Goal: Find specific page/section: Find specific page/section

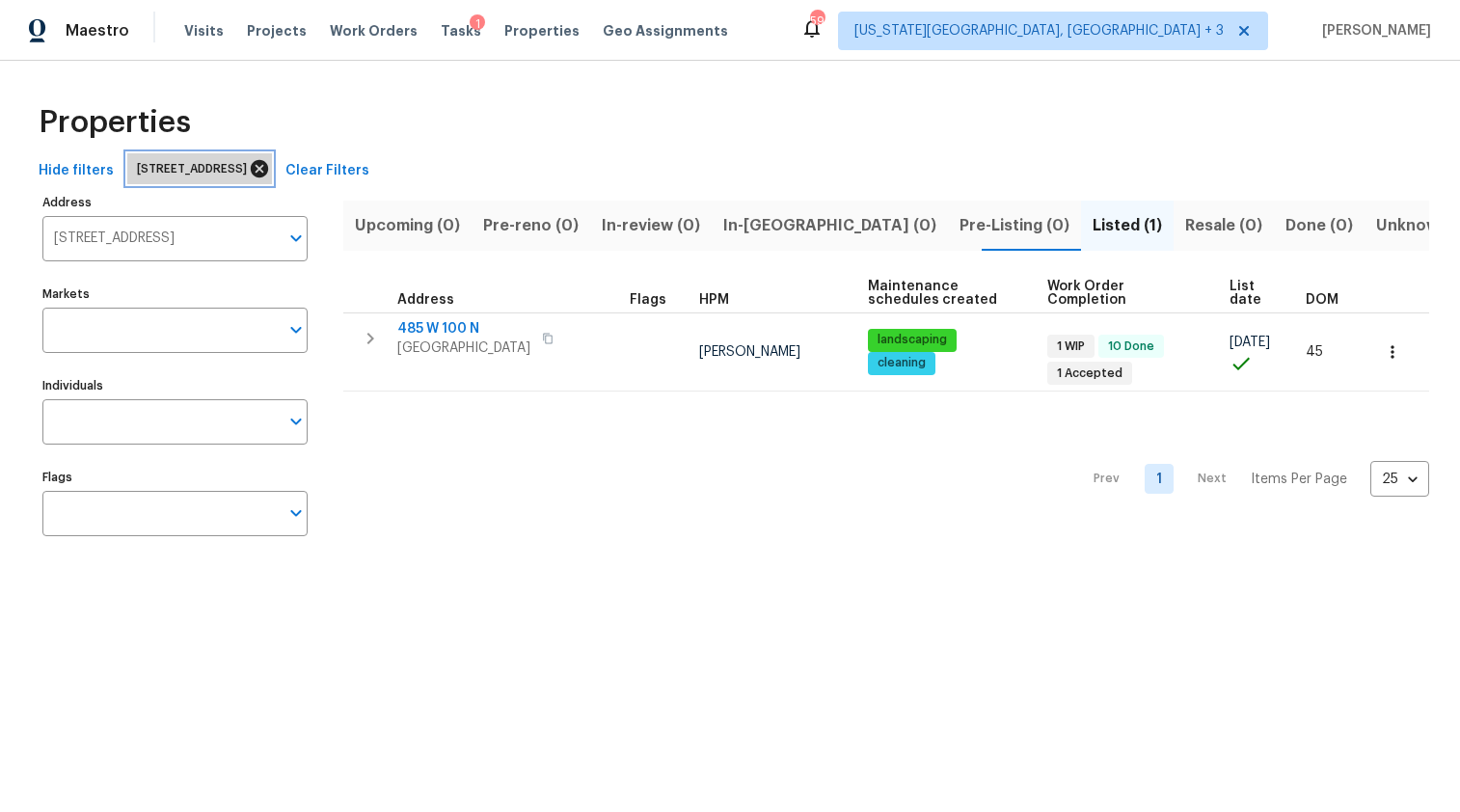
click at [270, 166] on icon at bounding box center [258, 168] width 21 height 21
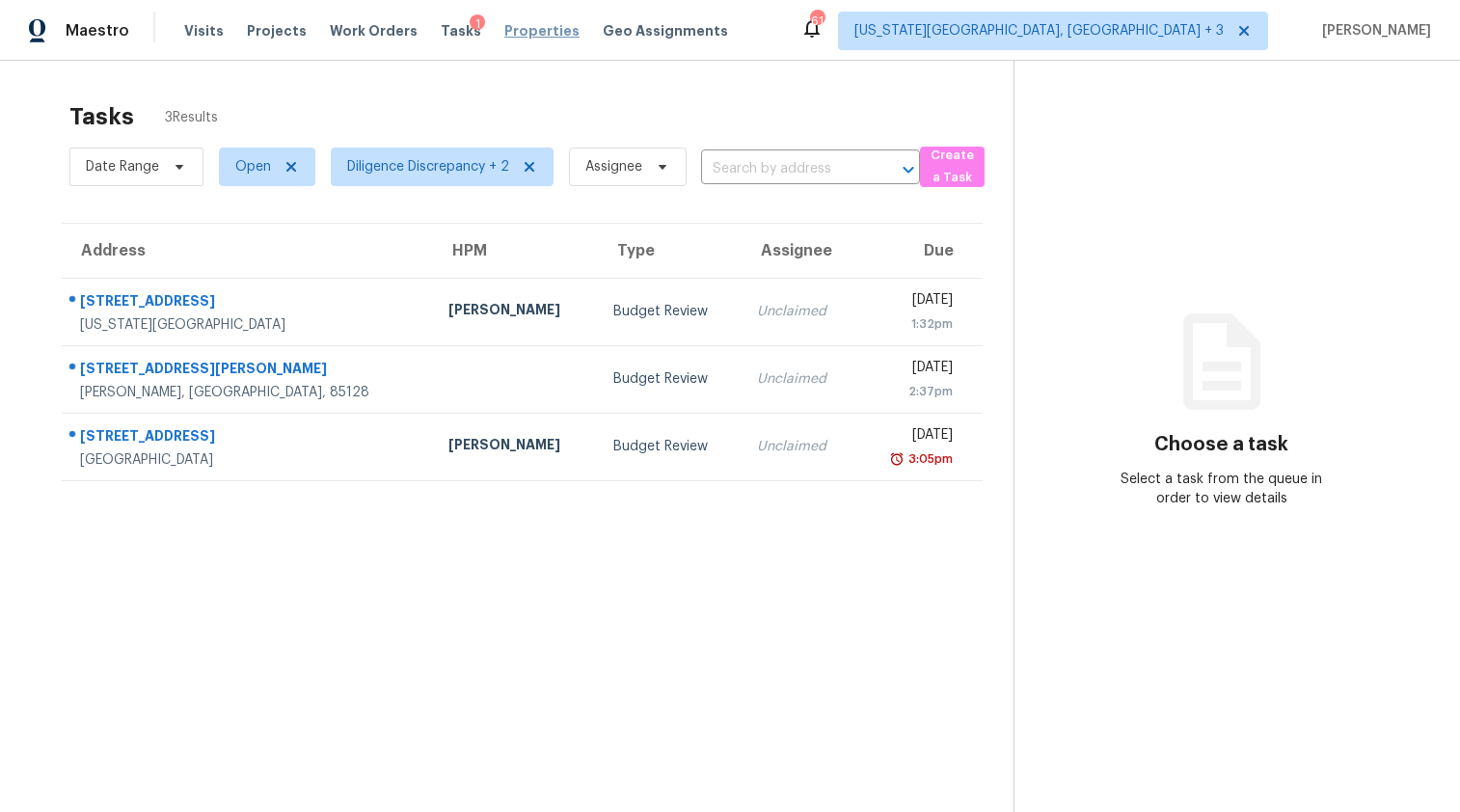
click at [504, 23] on span "Properties" at bounding box center [542, 30] width 76 height 19
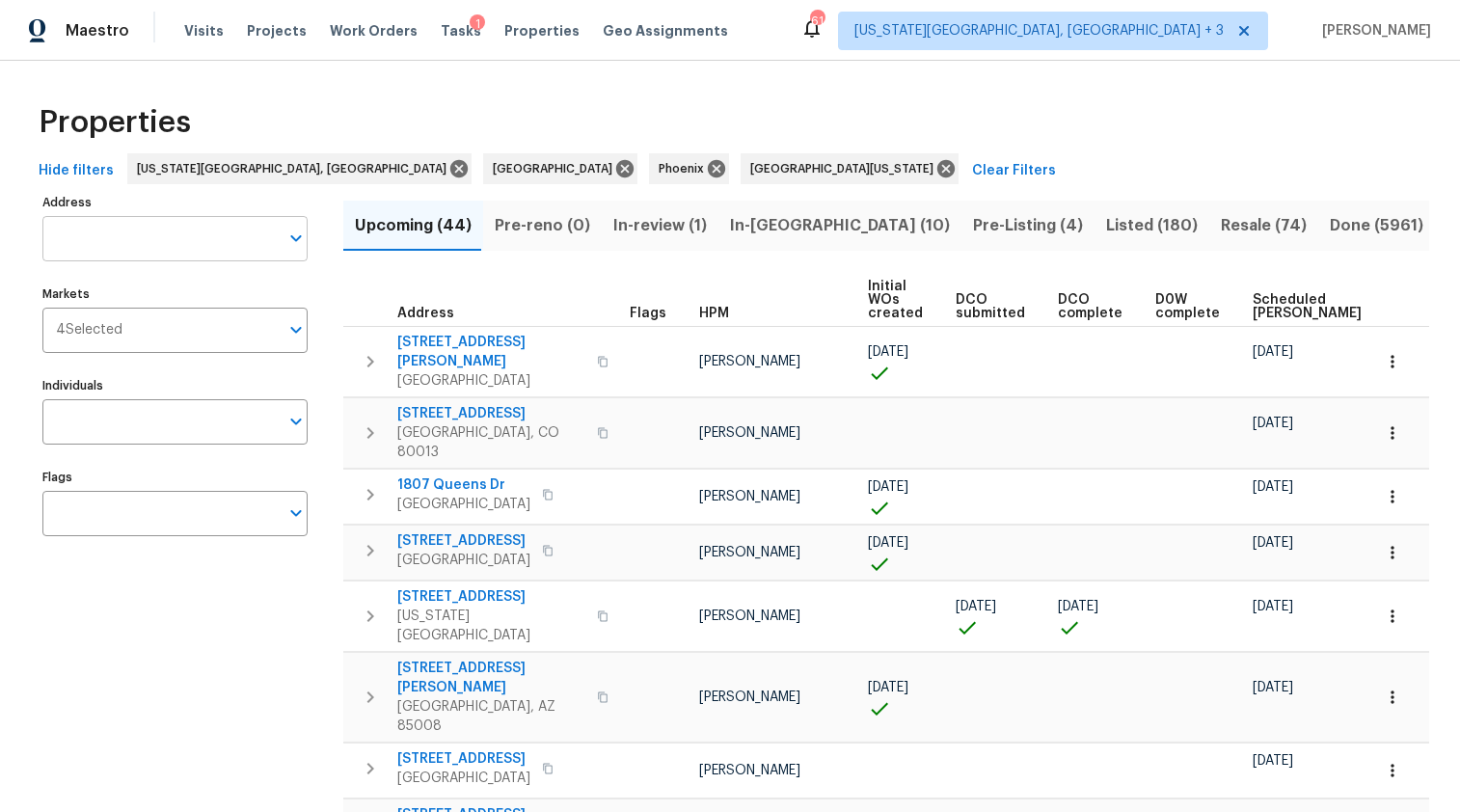
click at [113, 241] on input "Address" at bounding box center [161, 239] width 237 height 46
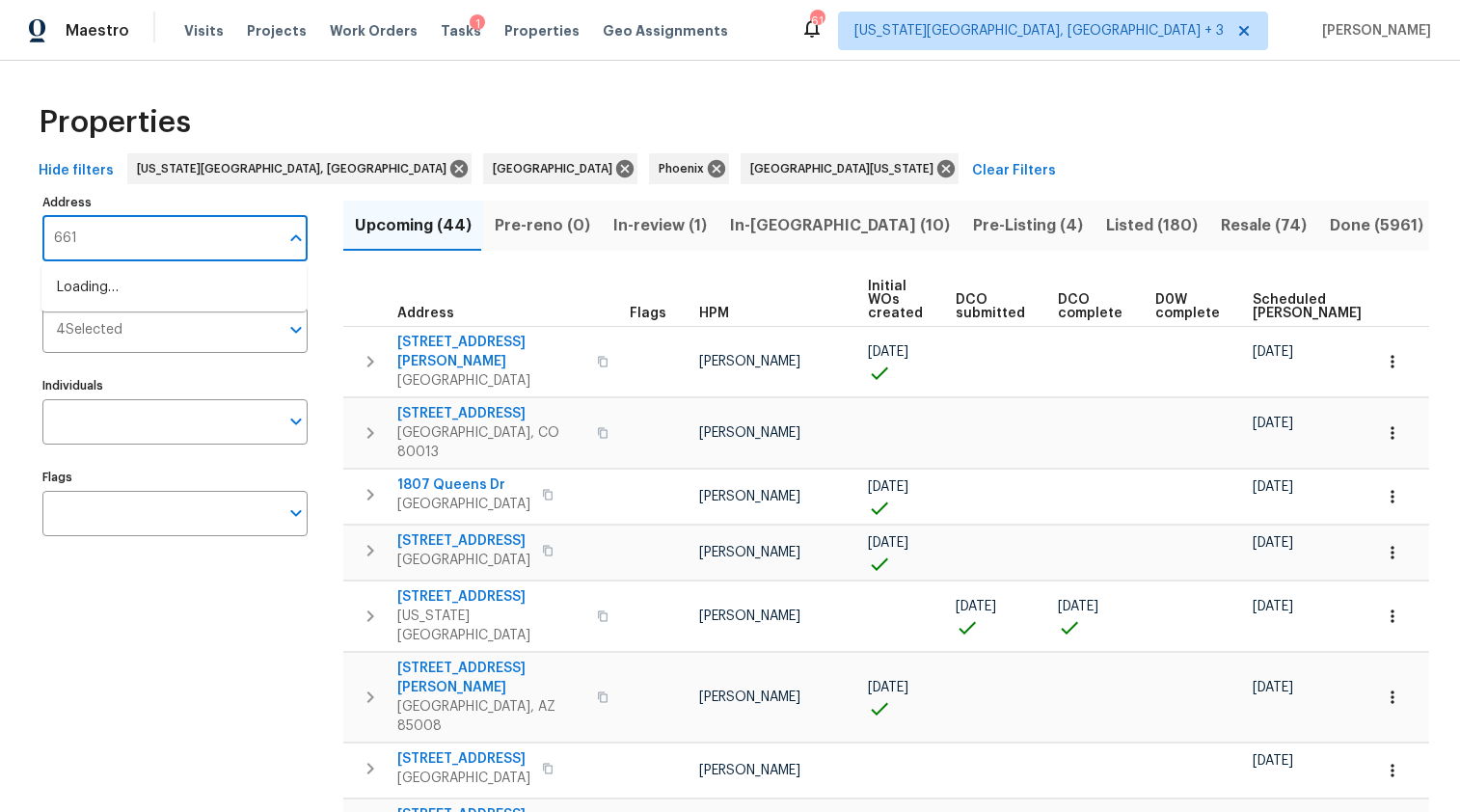
type input "6616"
click at [129, 290] on li "6616 Zang Cir Arvada CO 80004" at bounding box center [174, 288] width 265 height 32
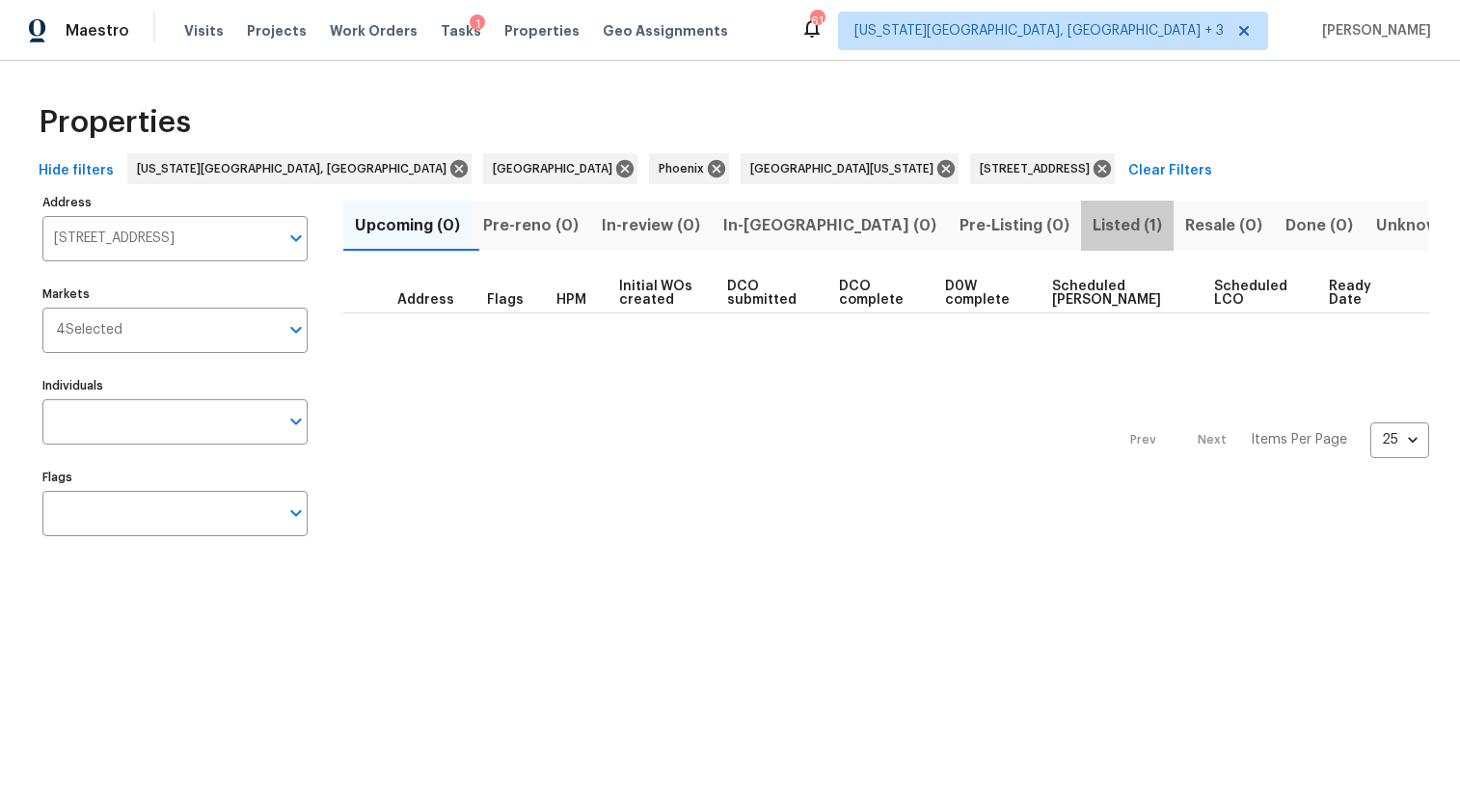
click at [1092, 223] on span "Listed (1)" at bounding box center [1127, 225] width 70 height 27
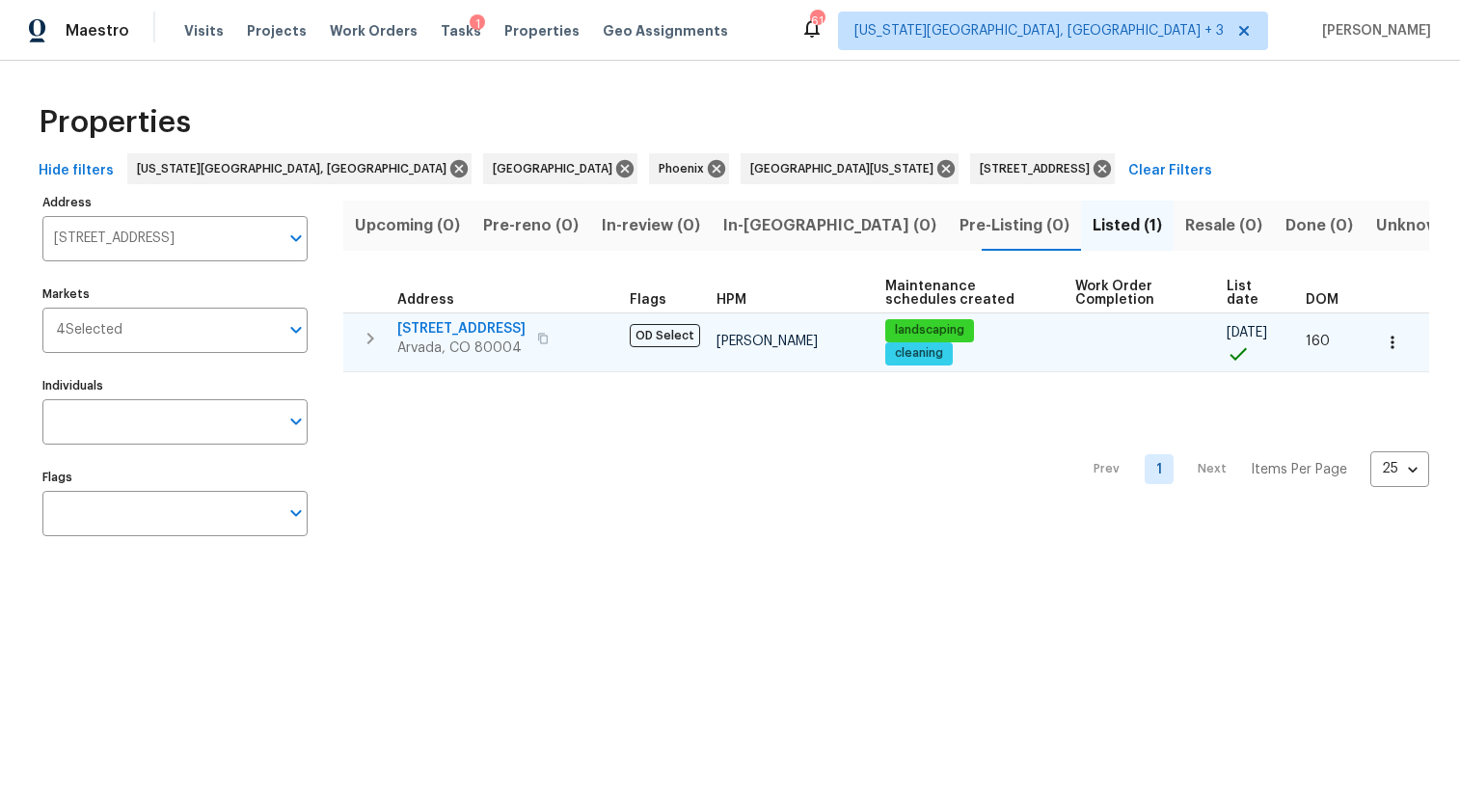
click at [428, 327] on span "6616 Zang Cir" at bounding box center [461, 328] width 128 height 19
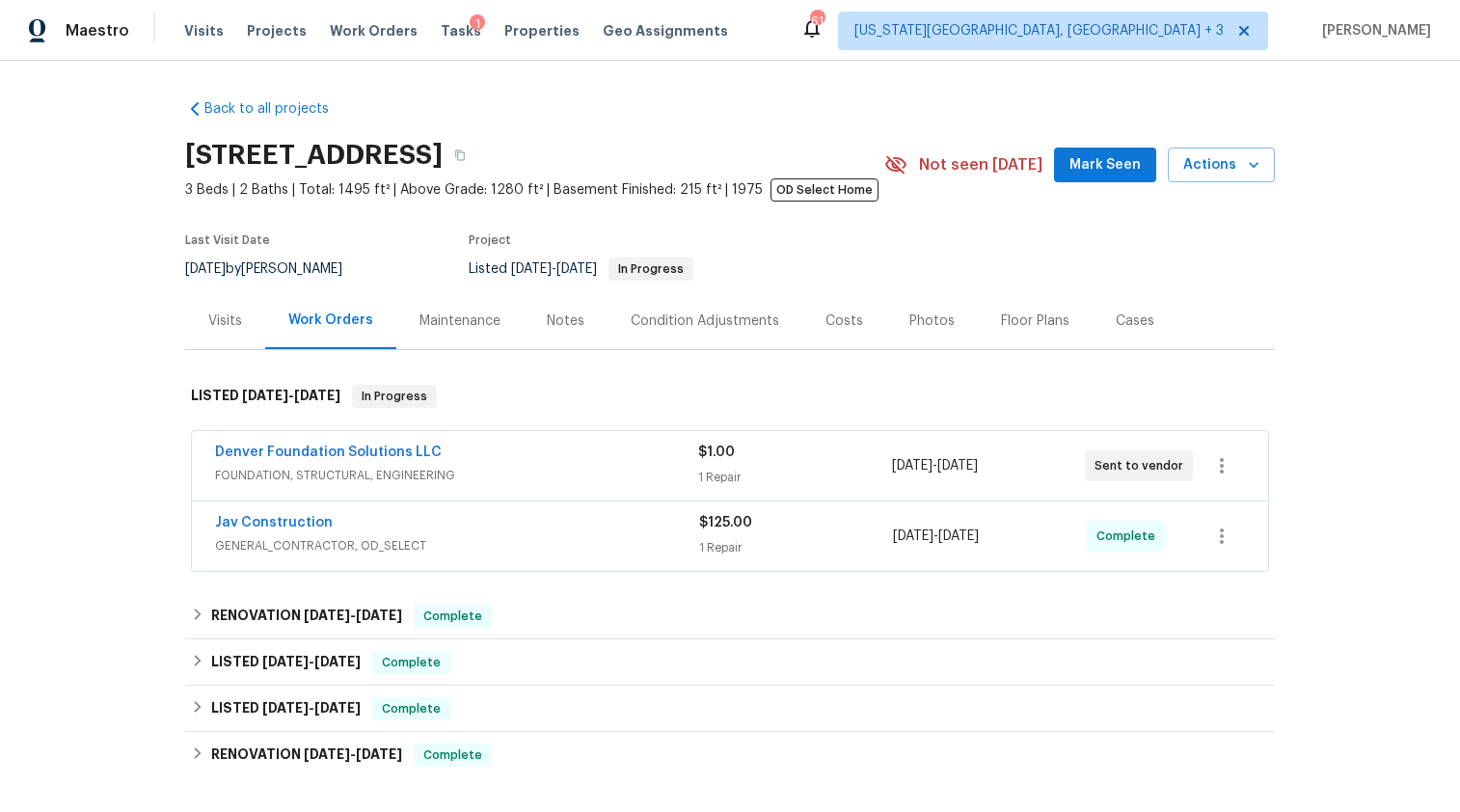
click at [519, 444] on div "Denver Foundation Solutions LLC" at bounding box center [456, 453] width 483 height 23
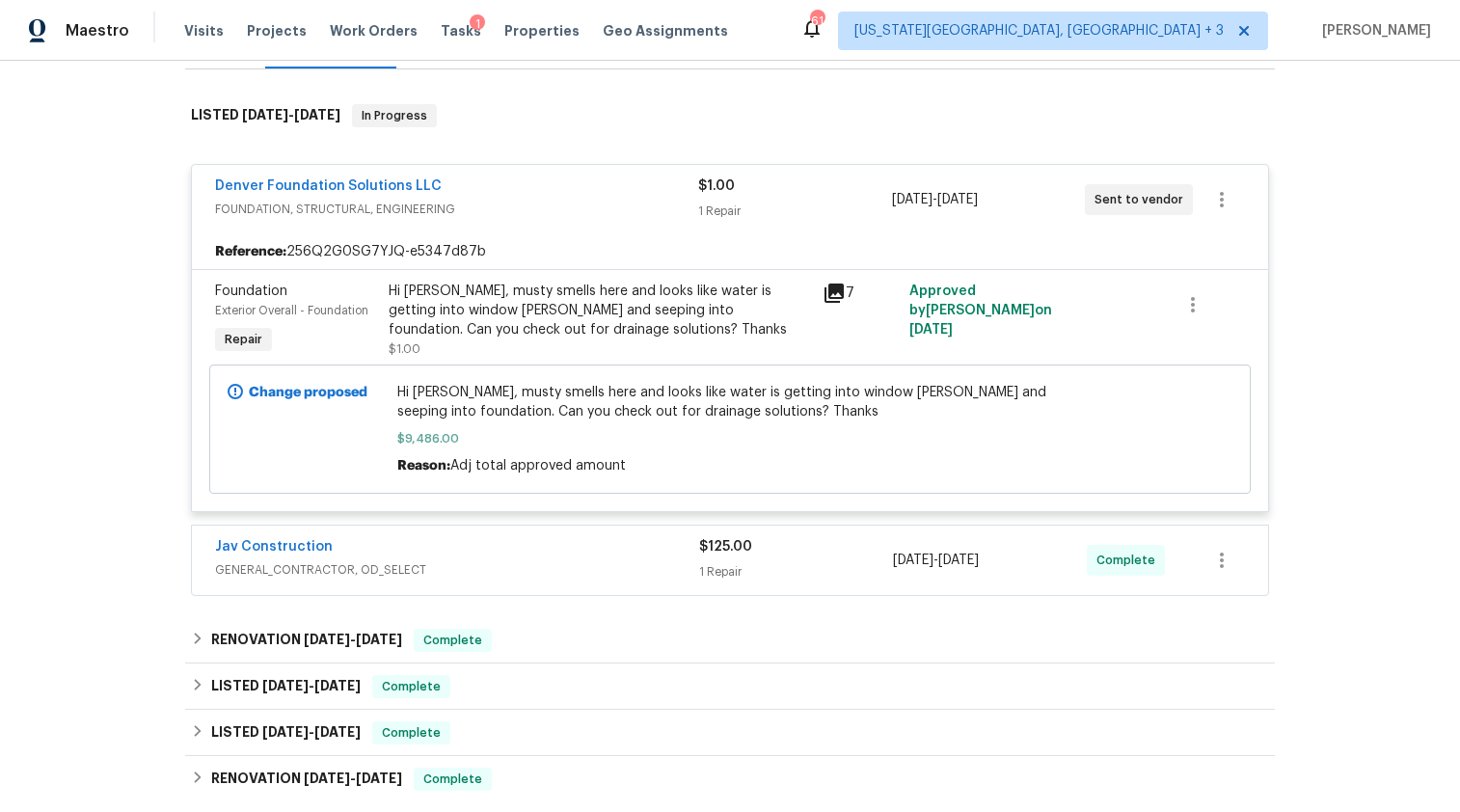
scroll to position [357, 0]
